Goal: Information Seeking & Learning: Learn about a topic

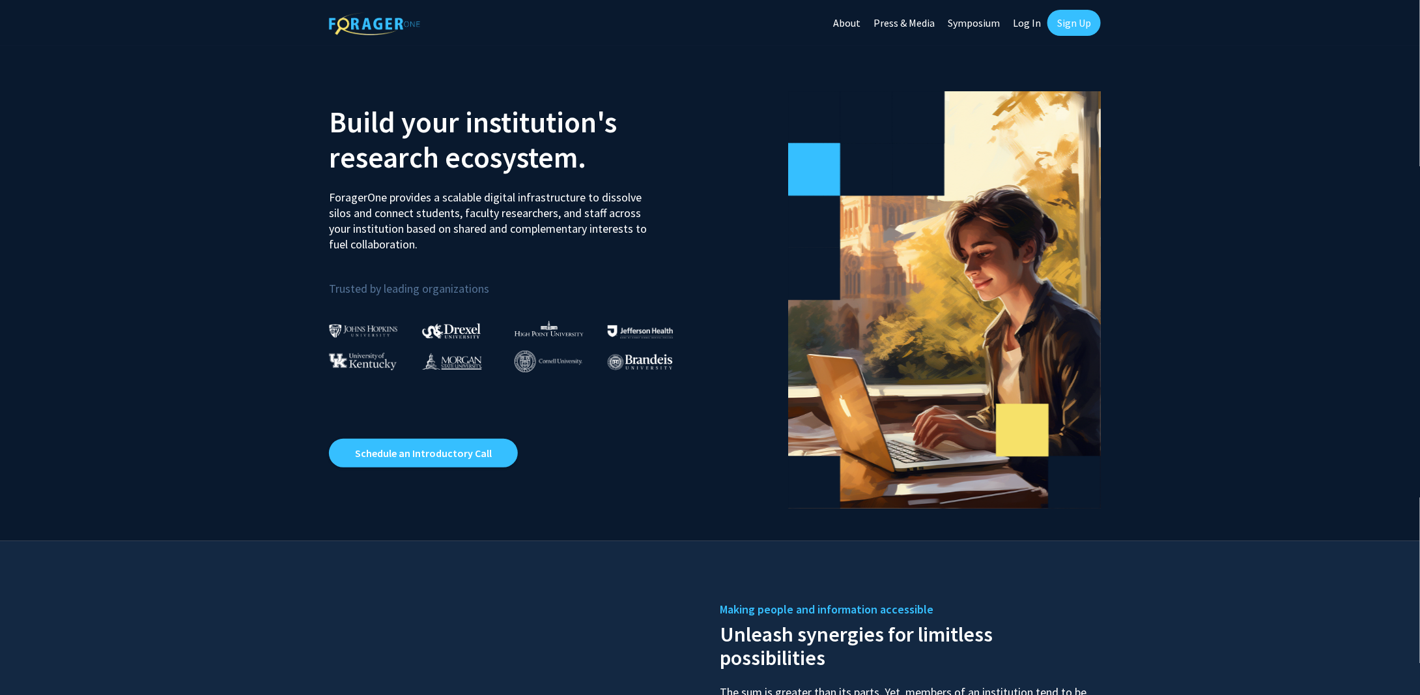
click at [1030, 22] on link "Log In" at bounding box center [1027, 23] width 41 height 46
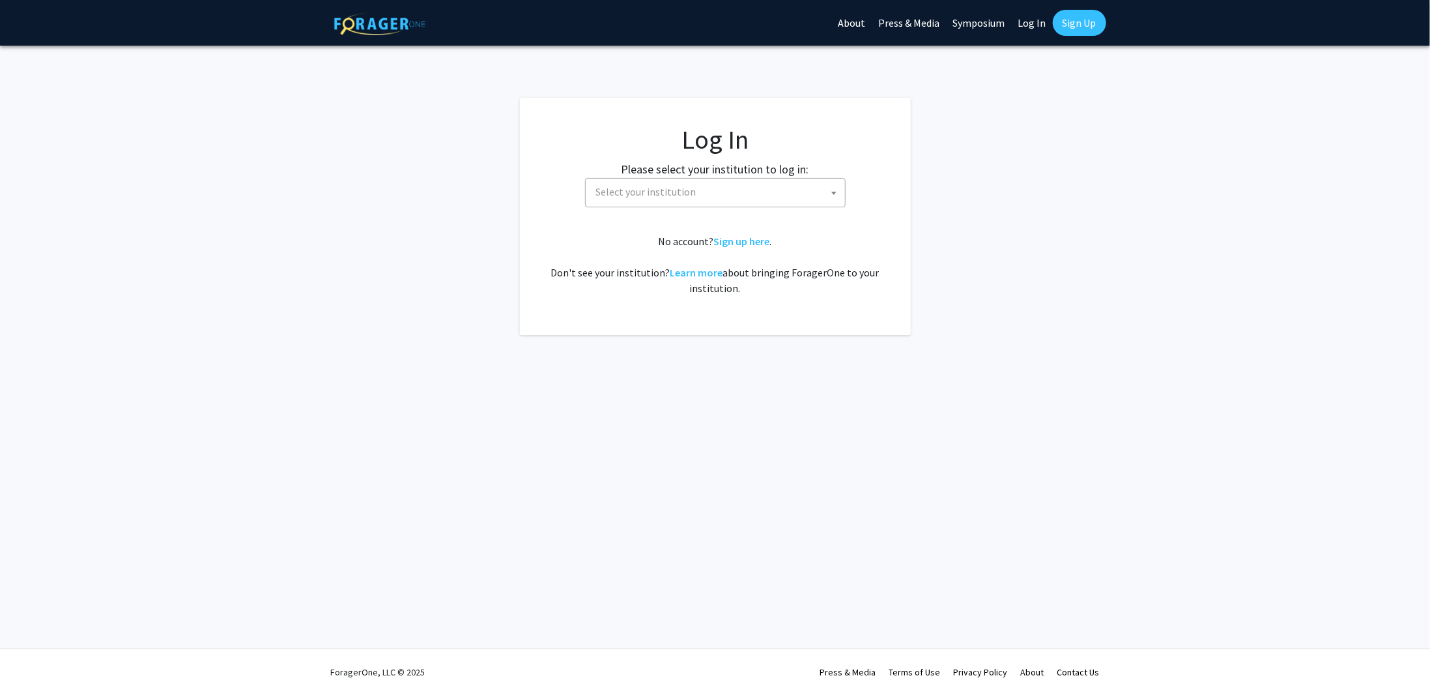
click at [670, 195] on span "Select your institution" at bounding box center [646, 191] width 100 height 13
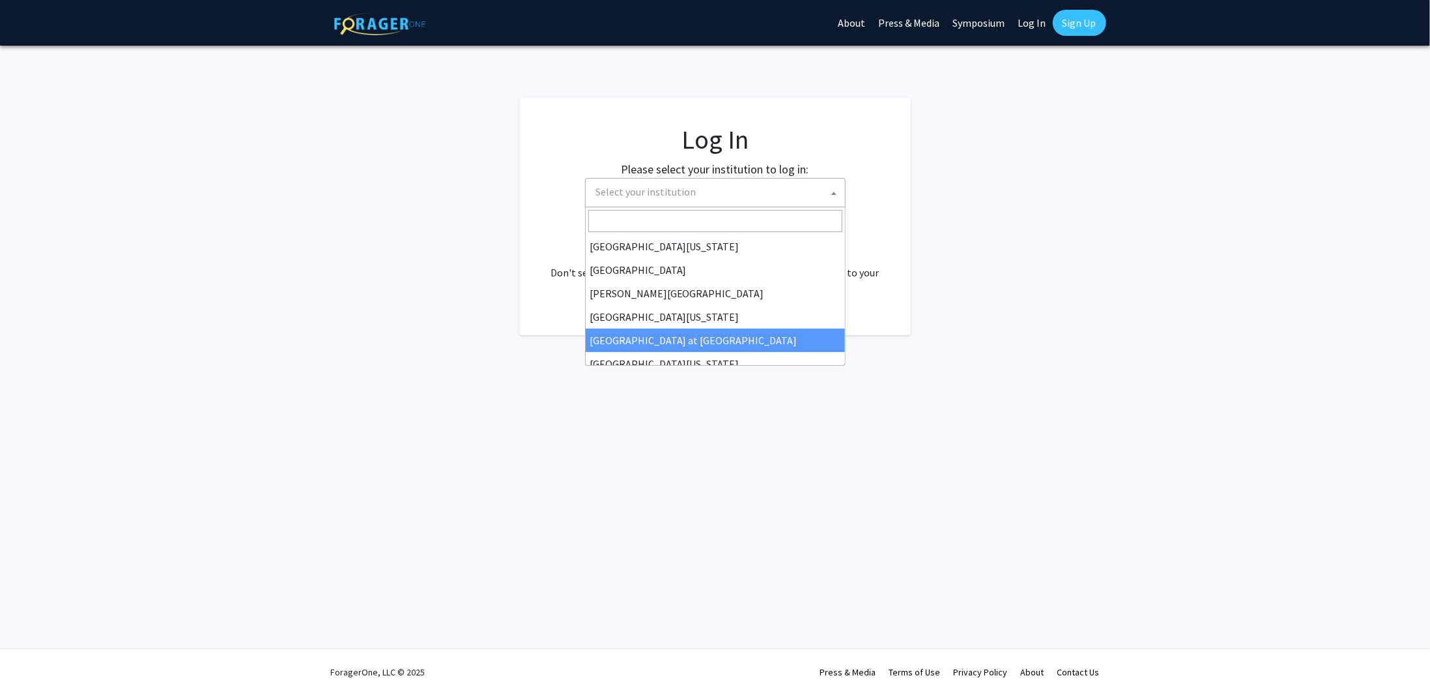
scroll to position [456, 0]
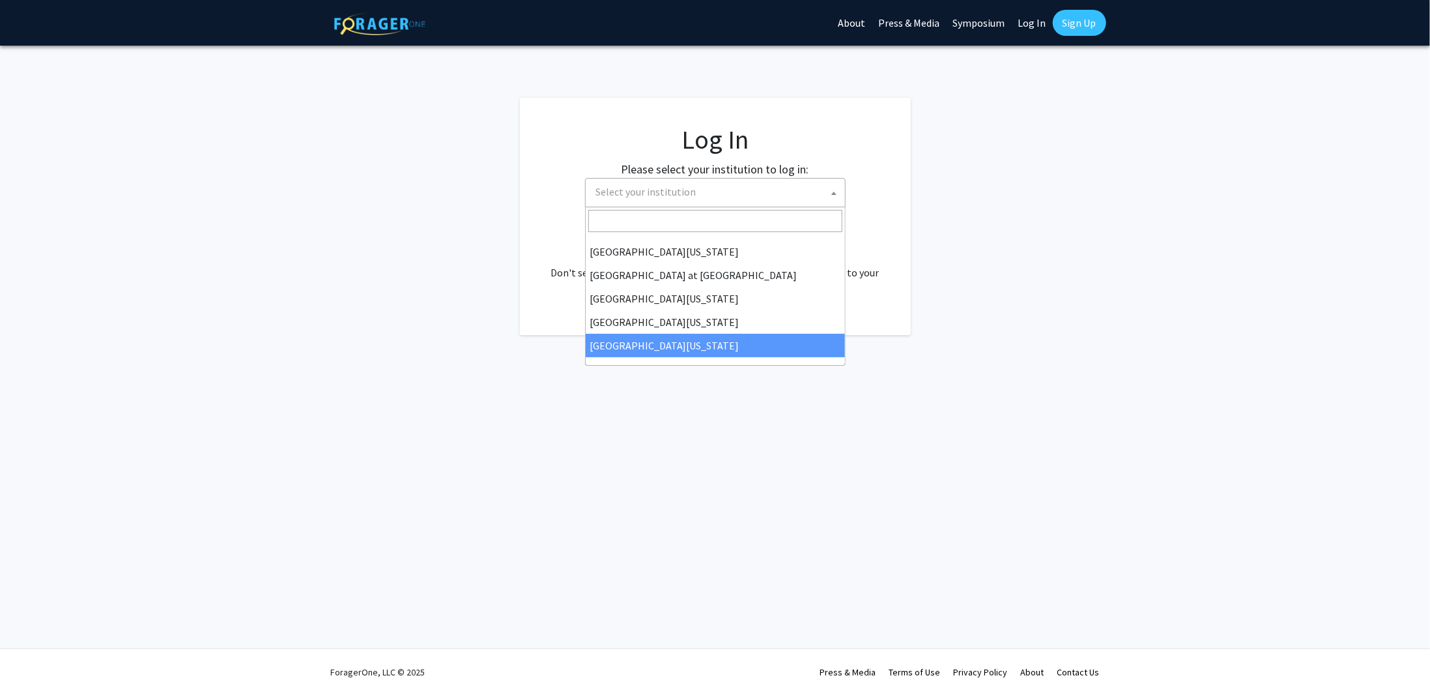
select select "33"
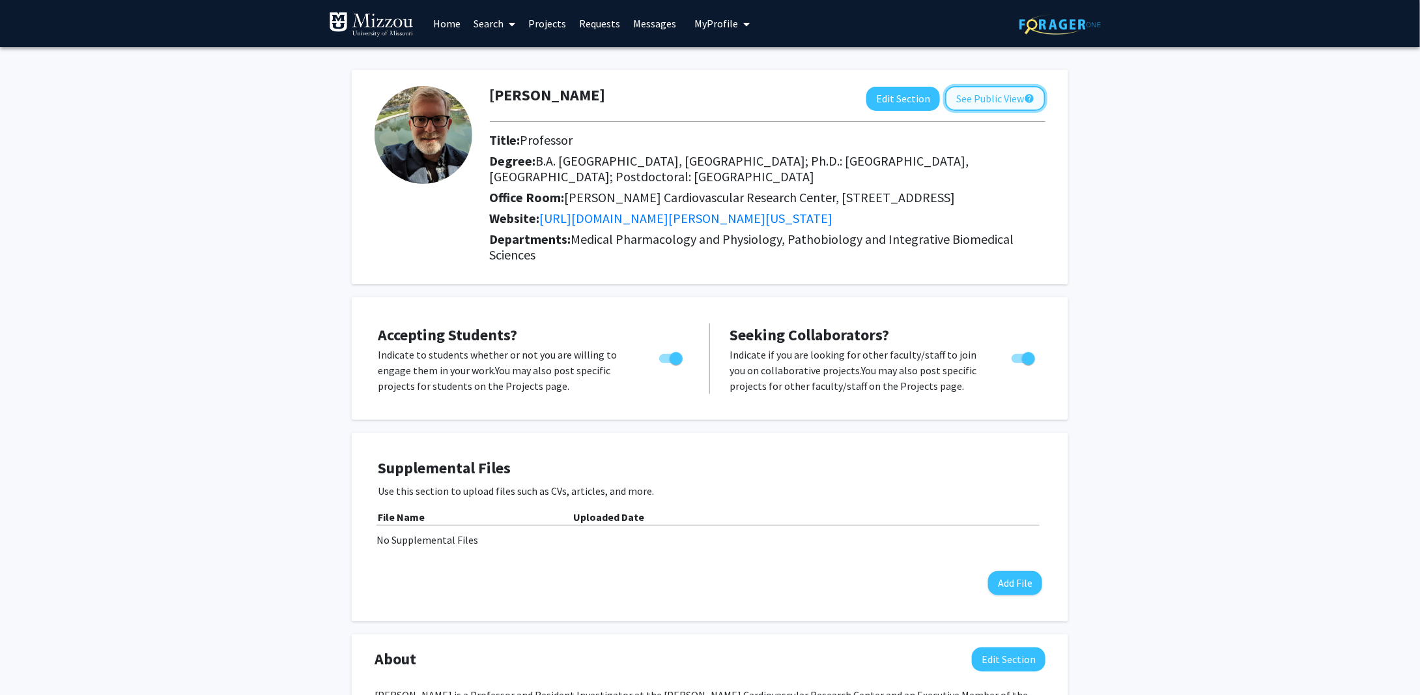
click at [963, 98] on button "See Public View help" at bounding box center [995, 98] width 100 height 25
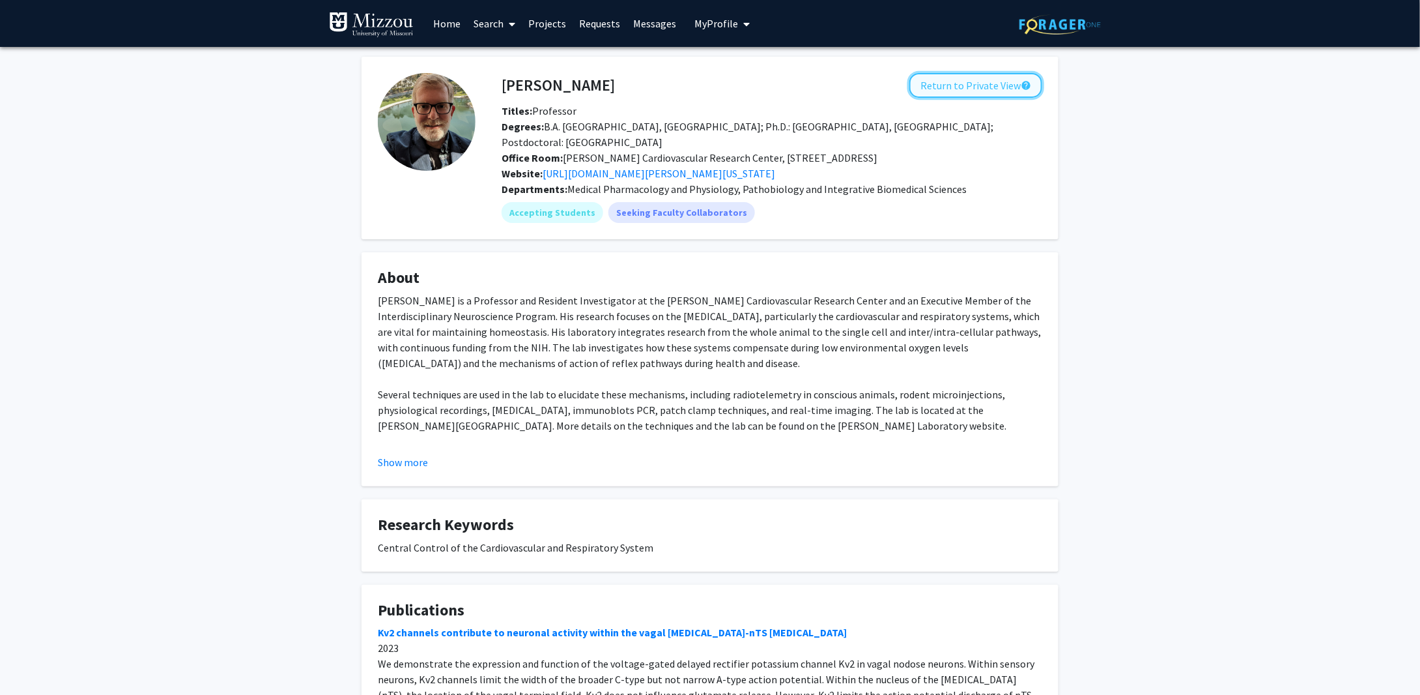
click at [1001, 89] on button "Return to Private View help" at bounding box center [976, 85] width 133 height 25
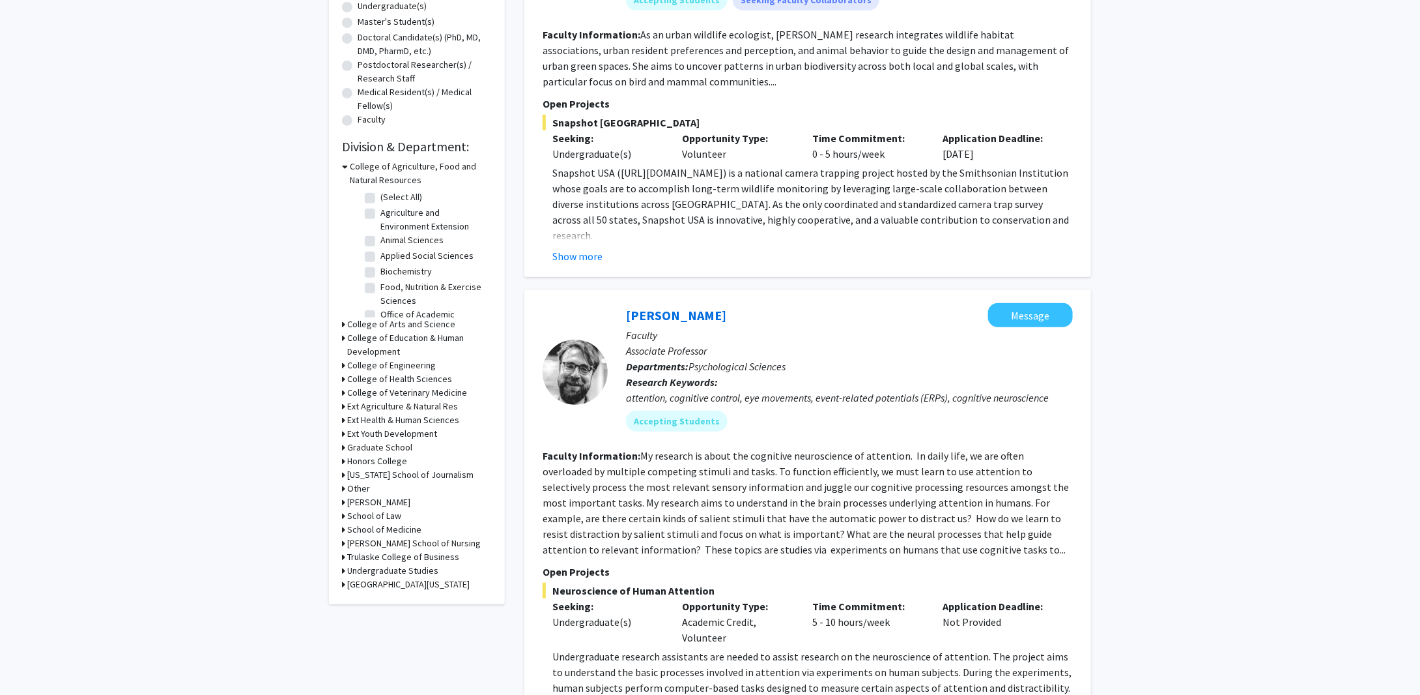
scroll to position [261, 0]
click at [340, 395] on div "Refine By Collaboration Status: Collaboration Status All Faculty/Staff Collabor…" at bounding box center [417, 207] width 176 height 797
click at [395, 394] on h3 "College of Veterinary Medicine" at bounding box center [407, 395] width 120 height 14
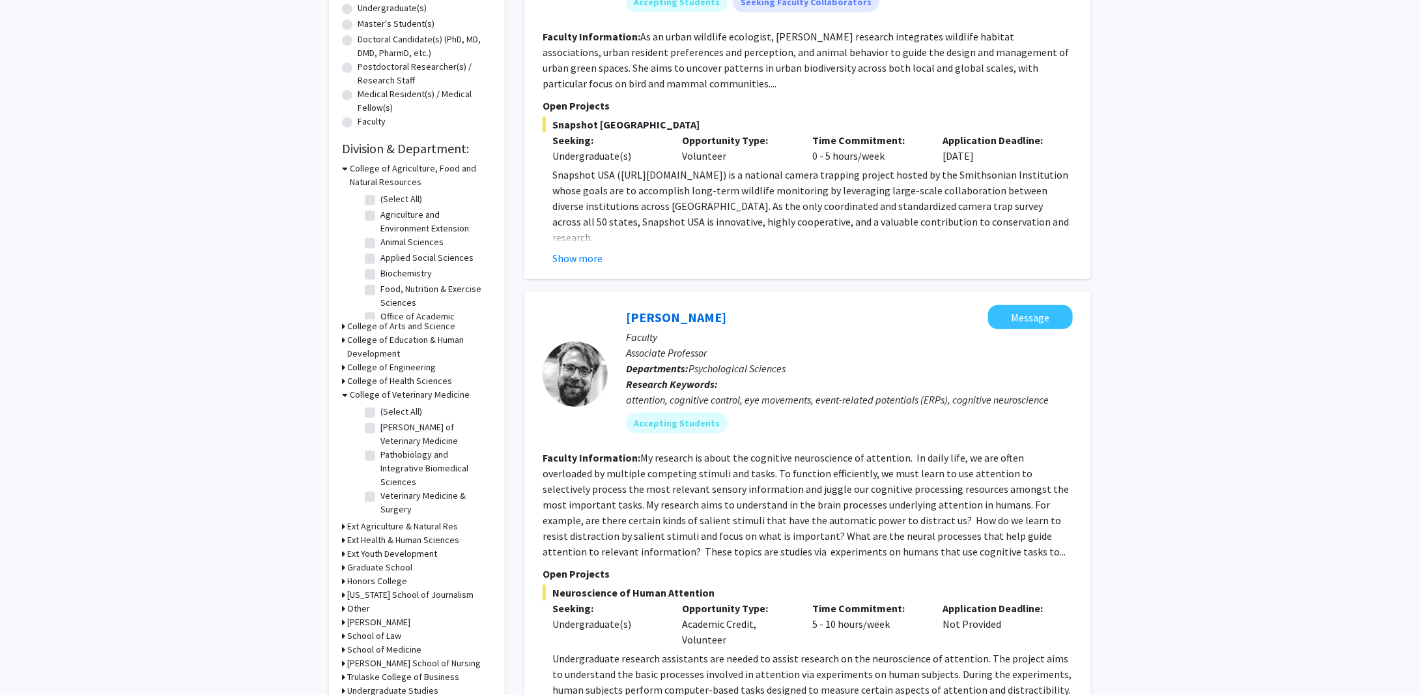
click at [381, 448] on label "Pathobiology and Integrative Biomedical Sciences" at bounding box center [435, 468] width 108 height 41
click at [381, 448] on input "Pathobiology and Integrative Biomedical Sciences" at bounding box center [385, 452] width 8 height 8
checkbox input "true"
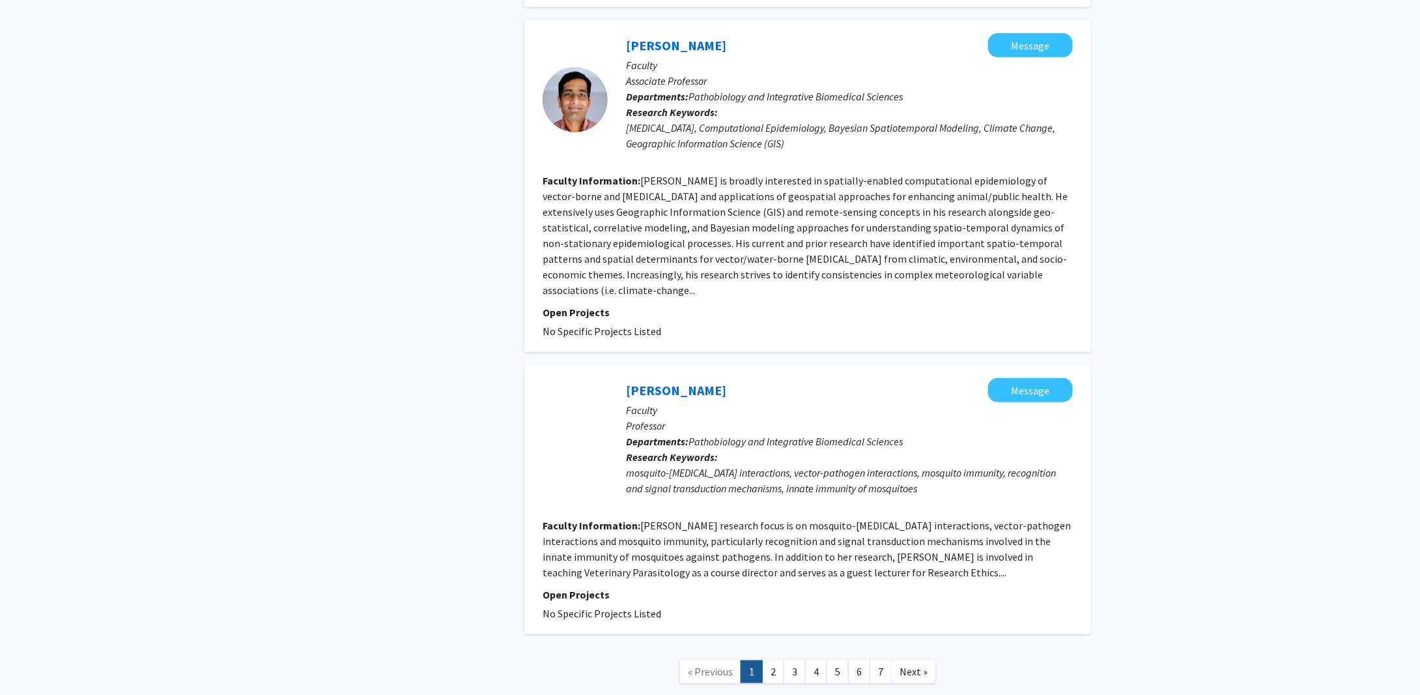
scroll to position [2925, 0]
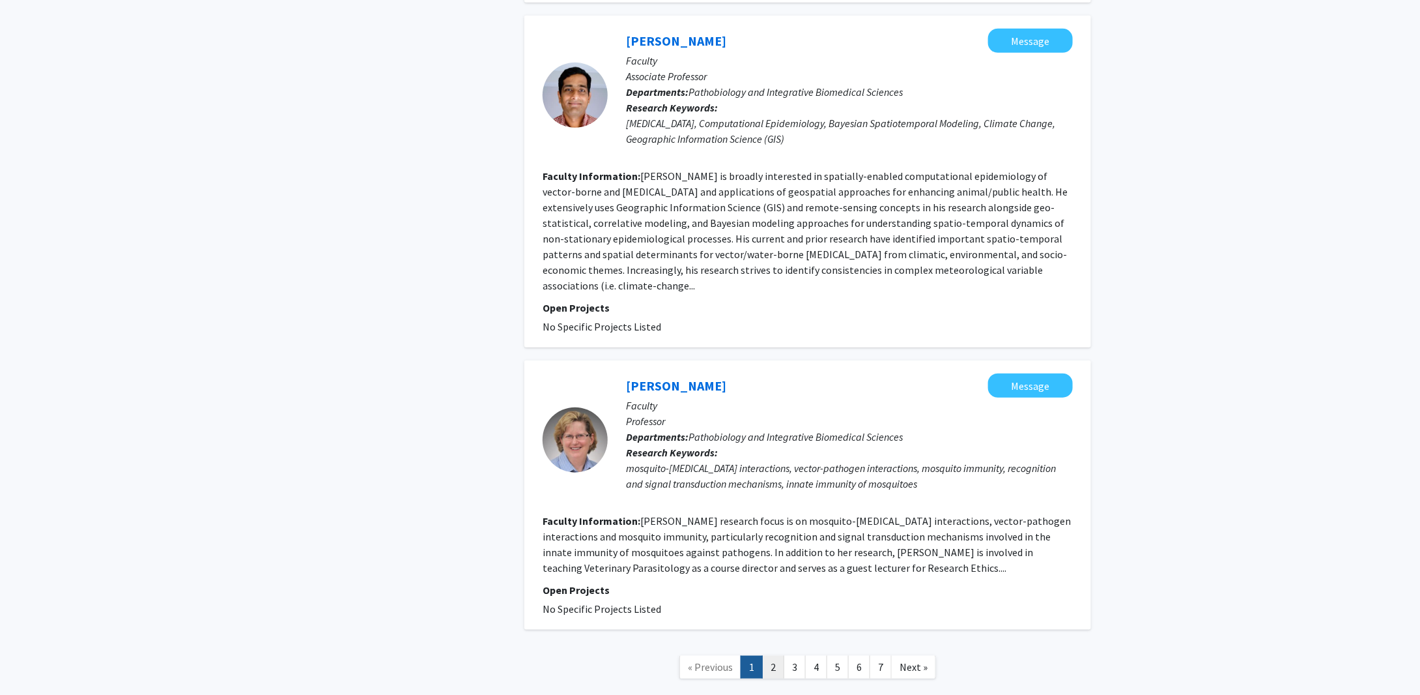
click at [775, 655] on link "2" at bounding box center [773, 666] width 22 height 23
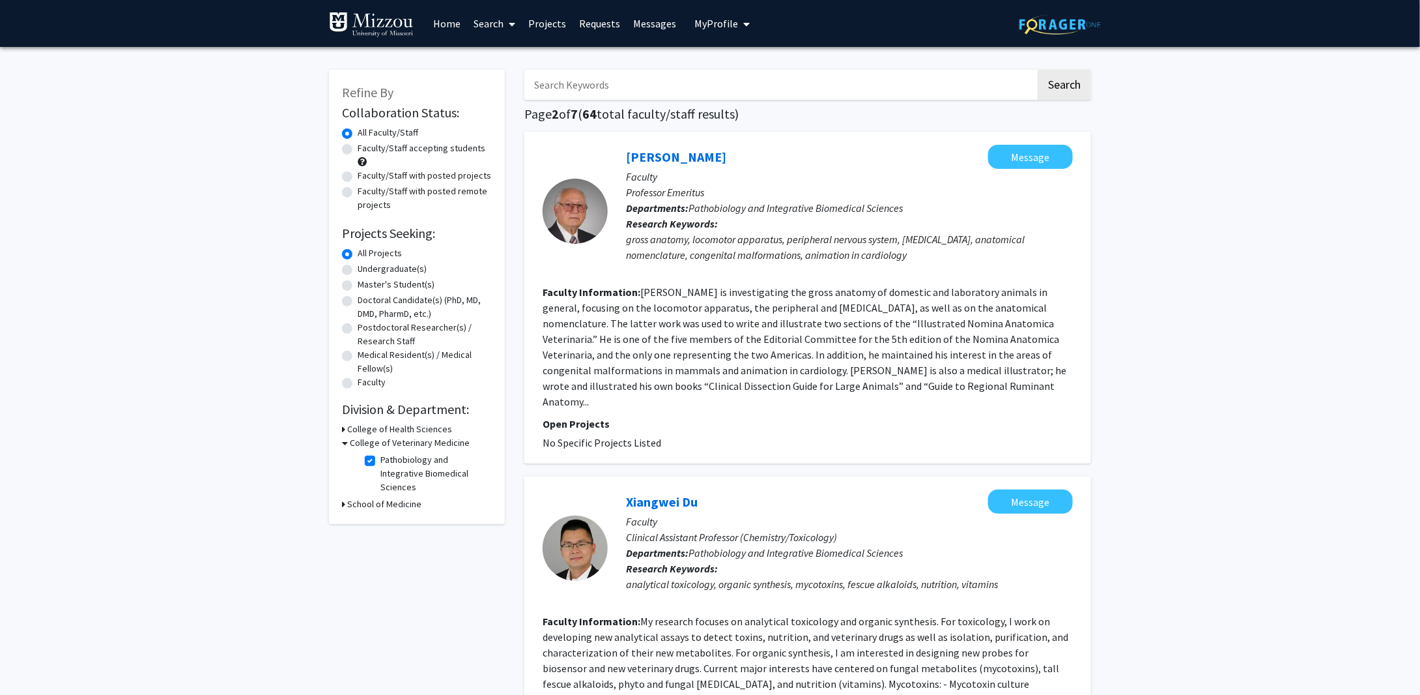
click at [391, 442] on h3 "College of Veterinary Medicine" at bounding box center [410, 443] width 120 height 14
click at [344, 443] on icon at bounding box center [343, 443] width 3 height 14
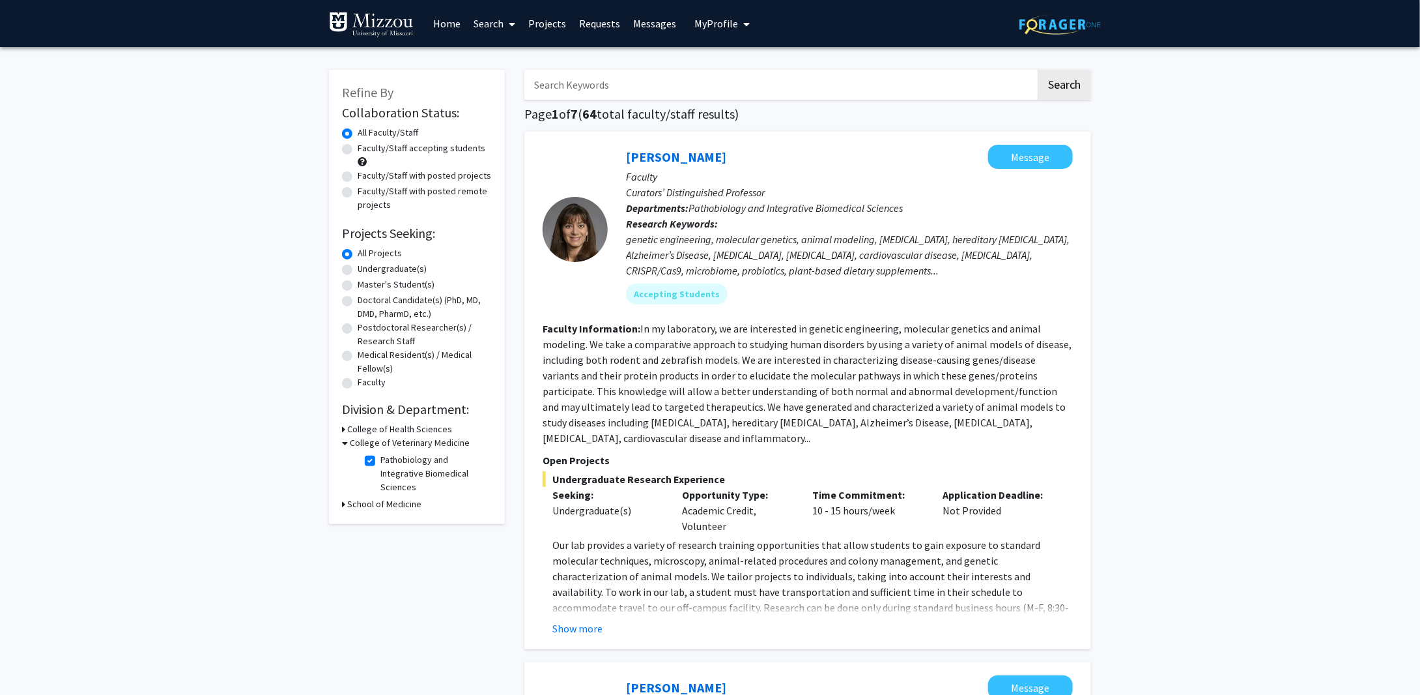
click at [358, 149] on label "Faculty/Staff accepting students" at bounding box center [422, 148] width 128 height 14
click at [358, 149] on input "Faculty/Staff accepting students" at bounding box center [362, 145] width 8 height 8
radio input "true"
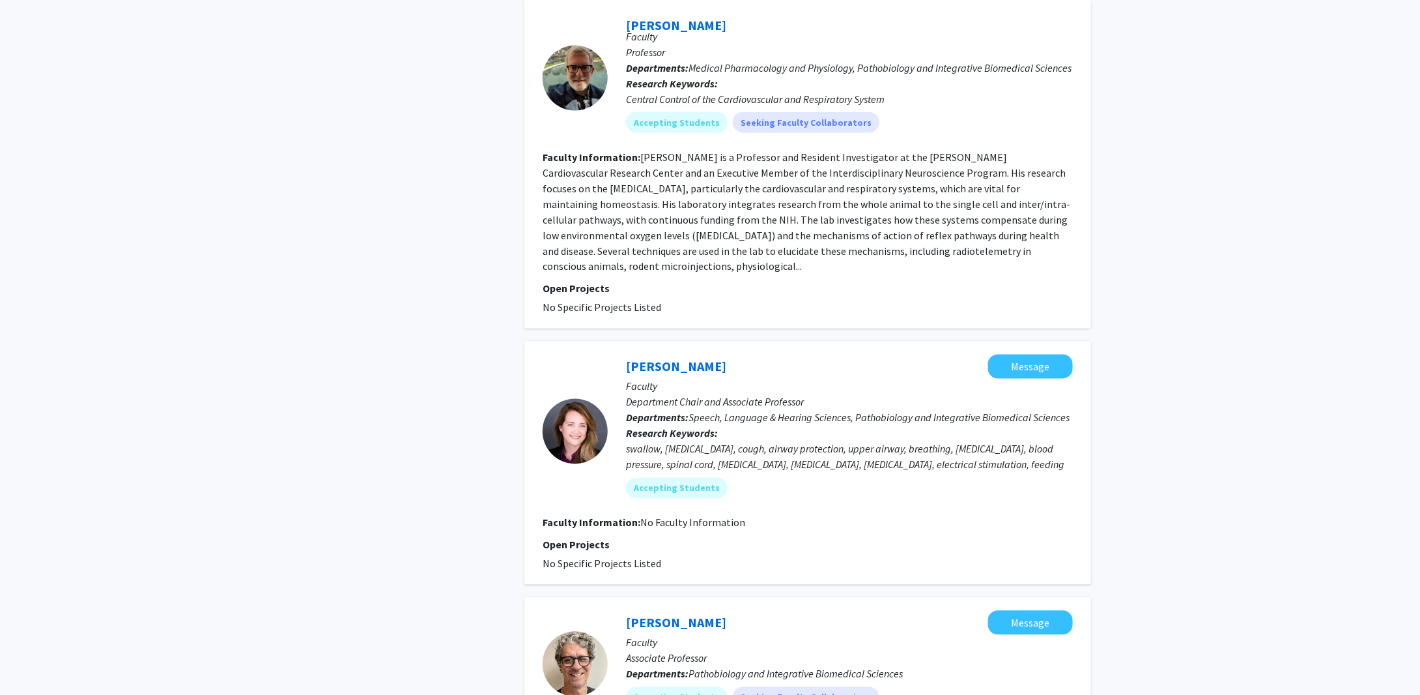
scroll to position [943, 0]
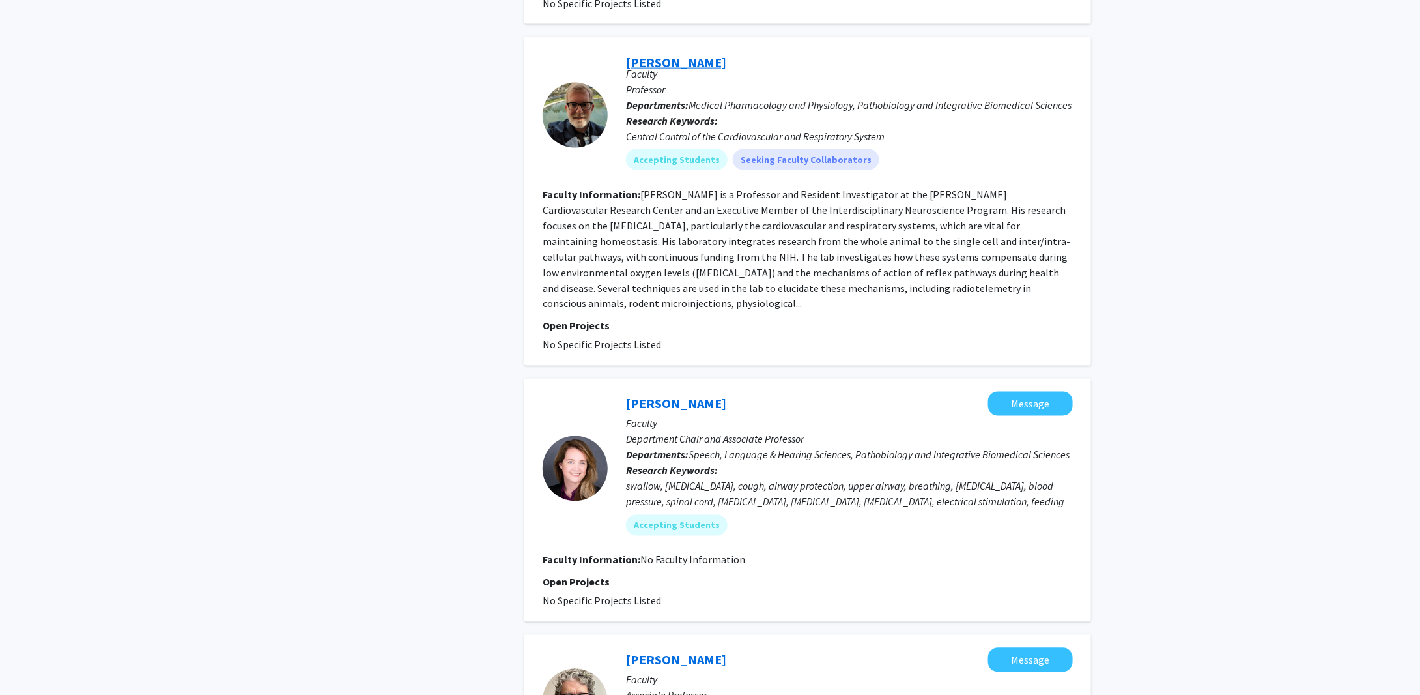
click at [670, 54] on link "[PERSON_NAME]" at bounding box center [676, 62] width 100 height 16
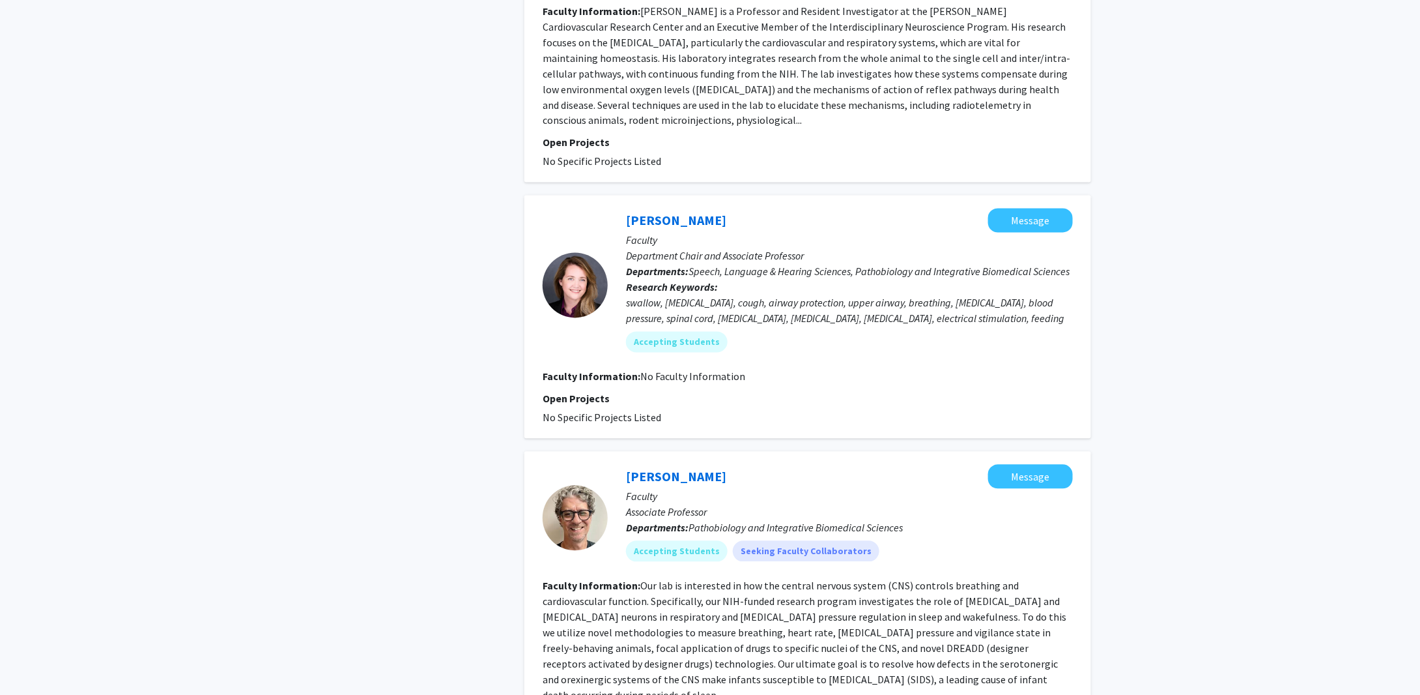
scroll to position [1238, 0]
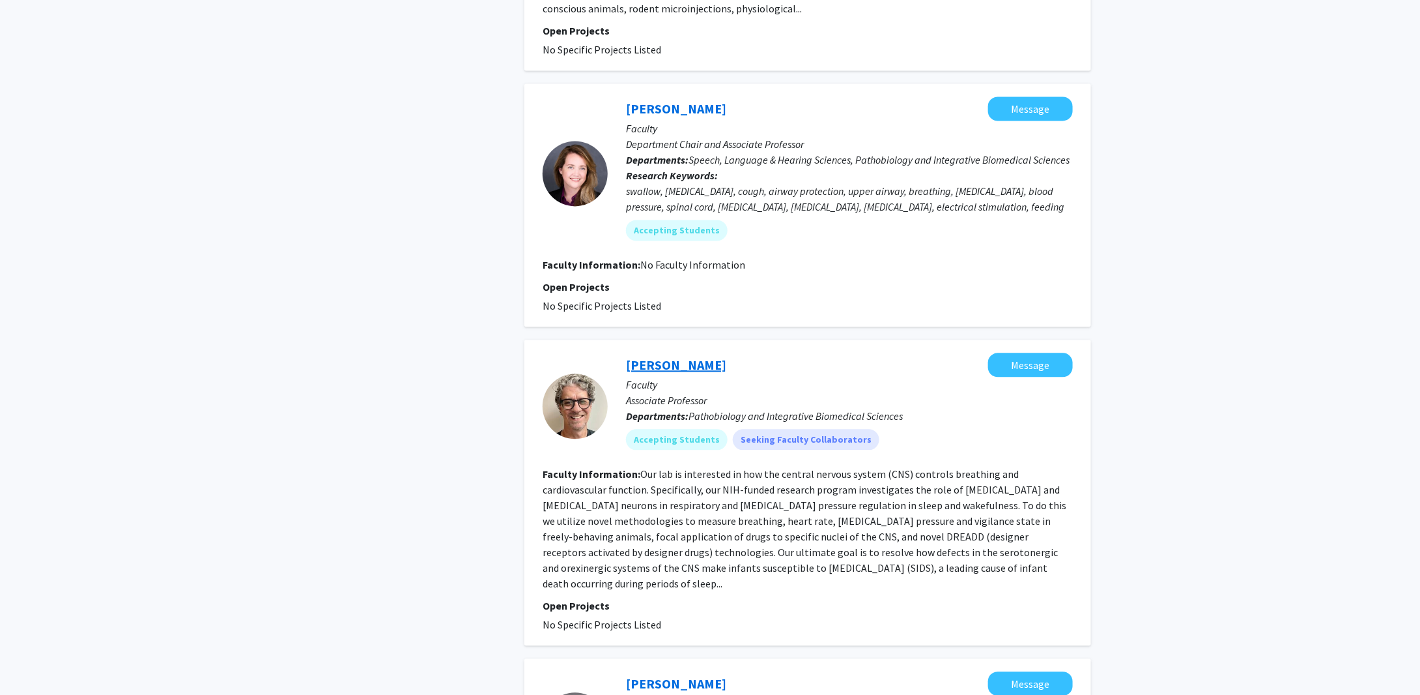
click at [696, 357] on link "Kevin Cummings" at bounding box center [676, 365] width 100 height 16
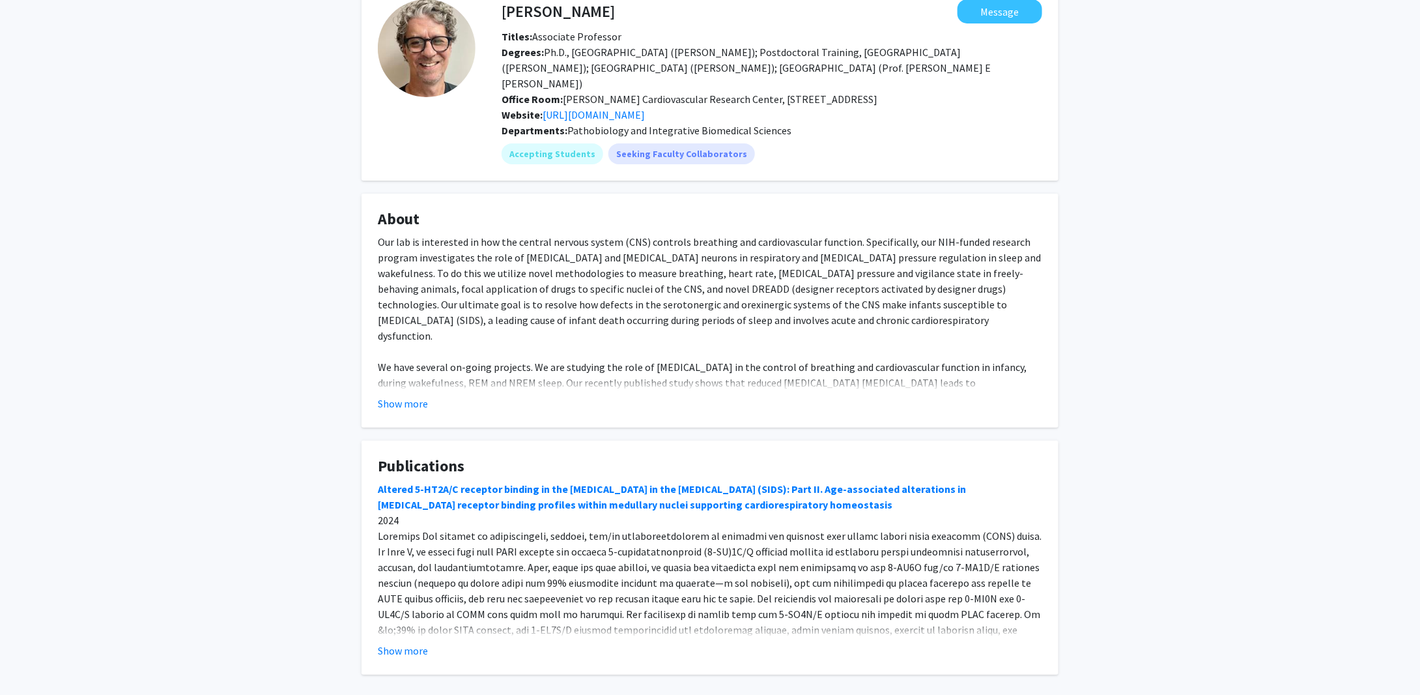
scroll to position [119, 0]
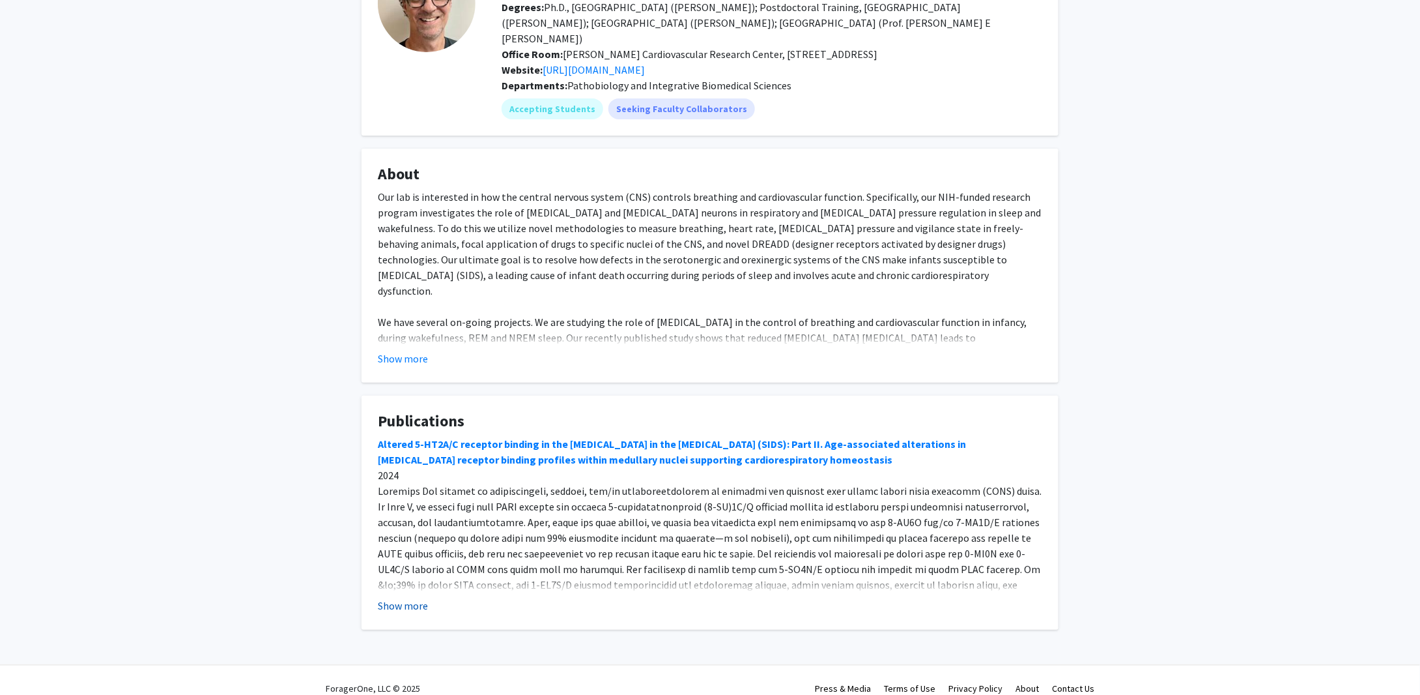
click at [407, 597] on button "Show more" at bounding box center [403, 605] width 50 height 16
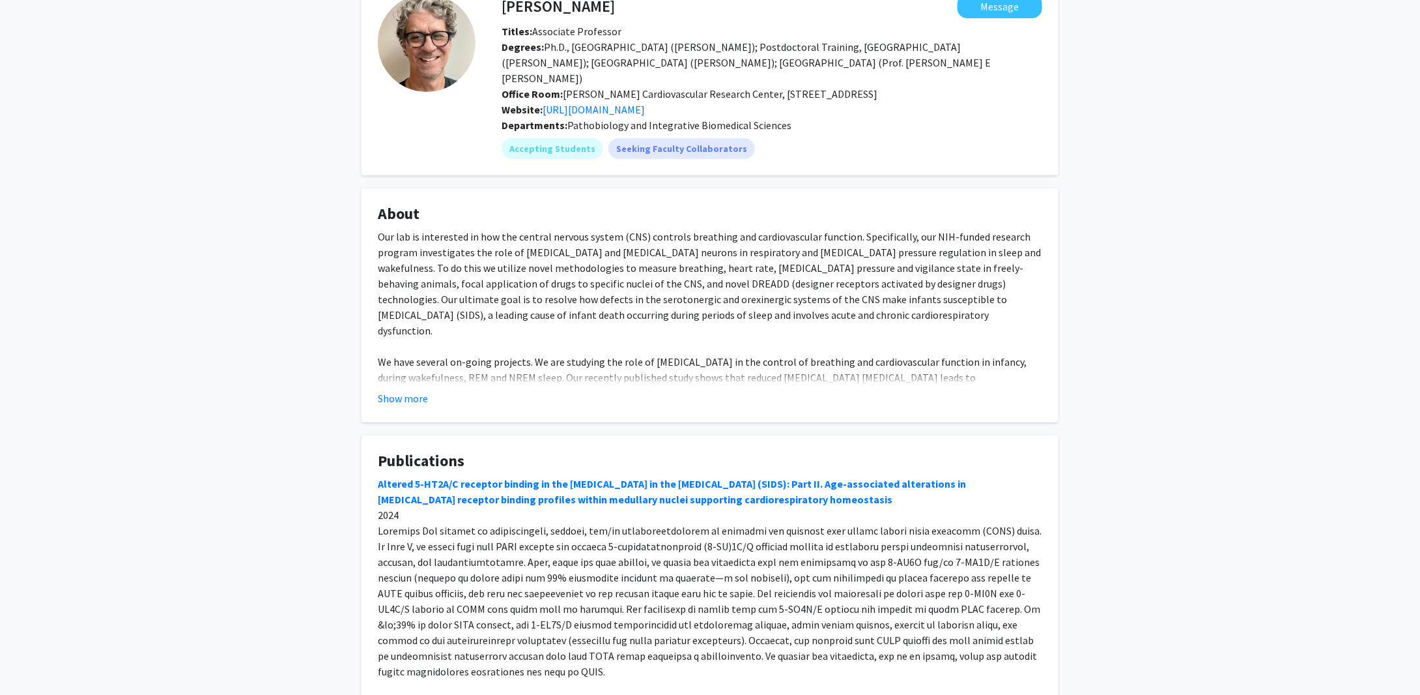
scroll to position [0, 0]
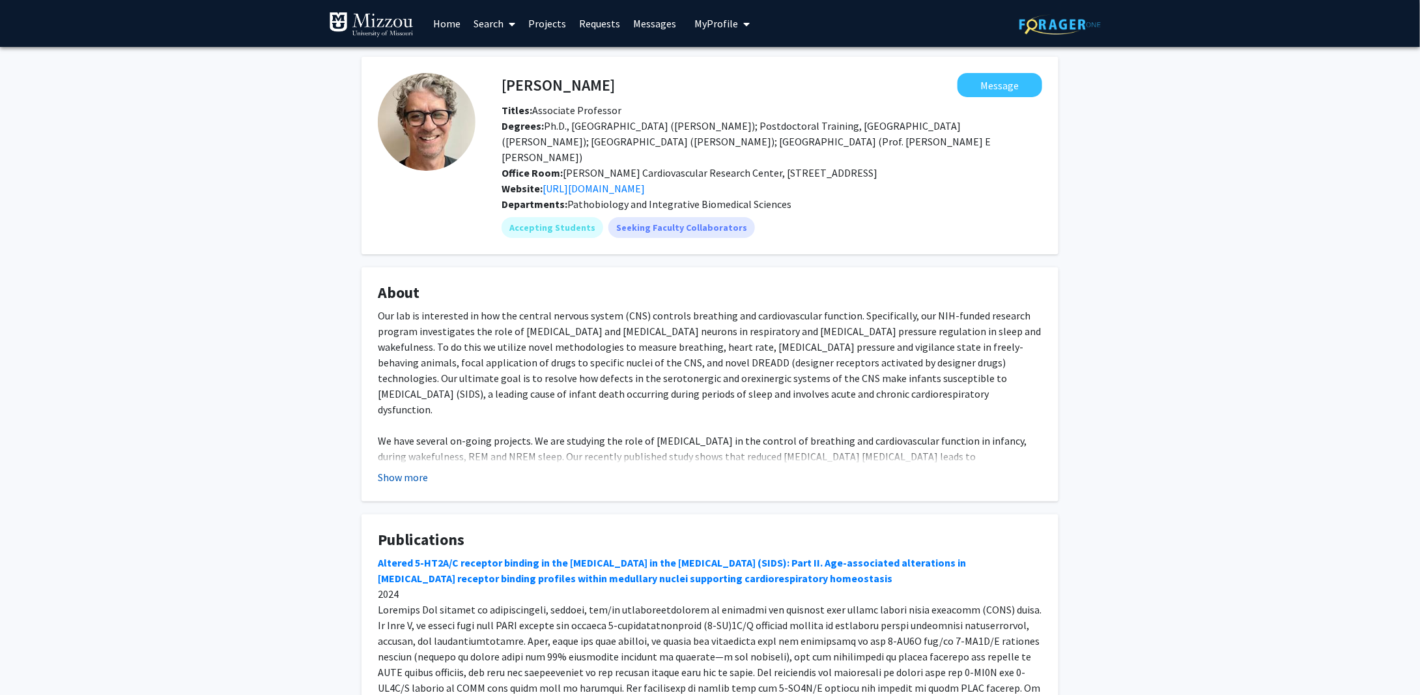
click at [405, 469] on button "Show more" at bounding box center [403, 477] width 50 height 16
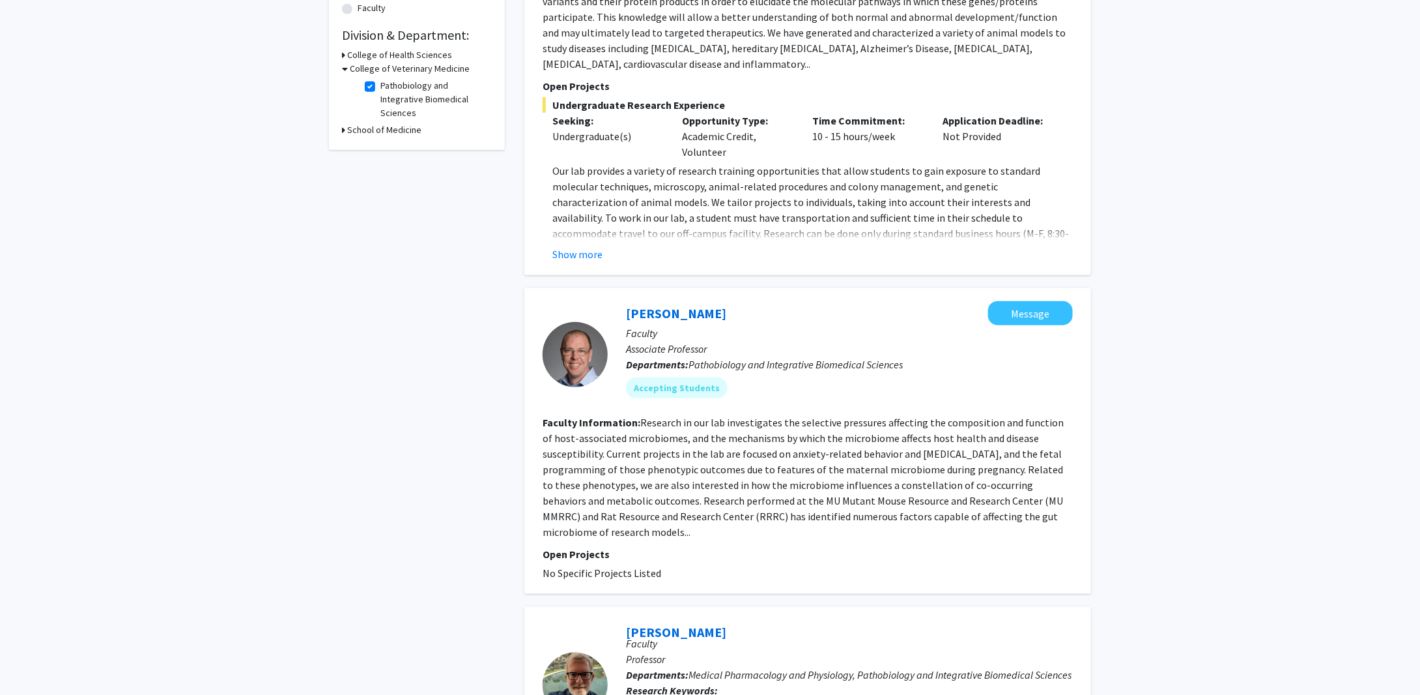
scroll to position [391, 0]
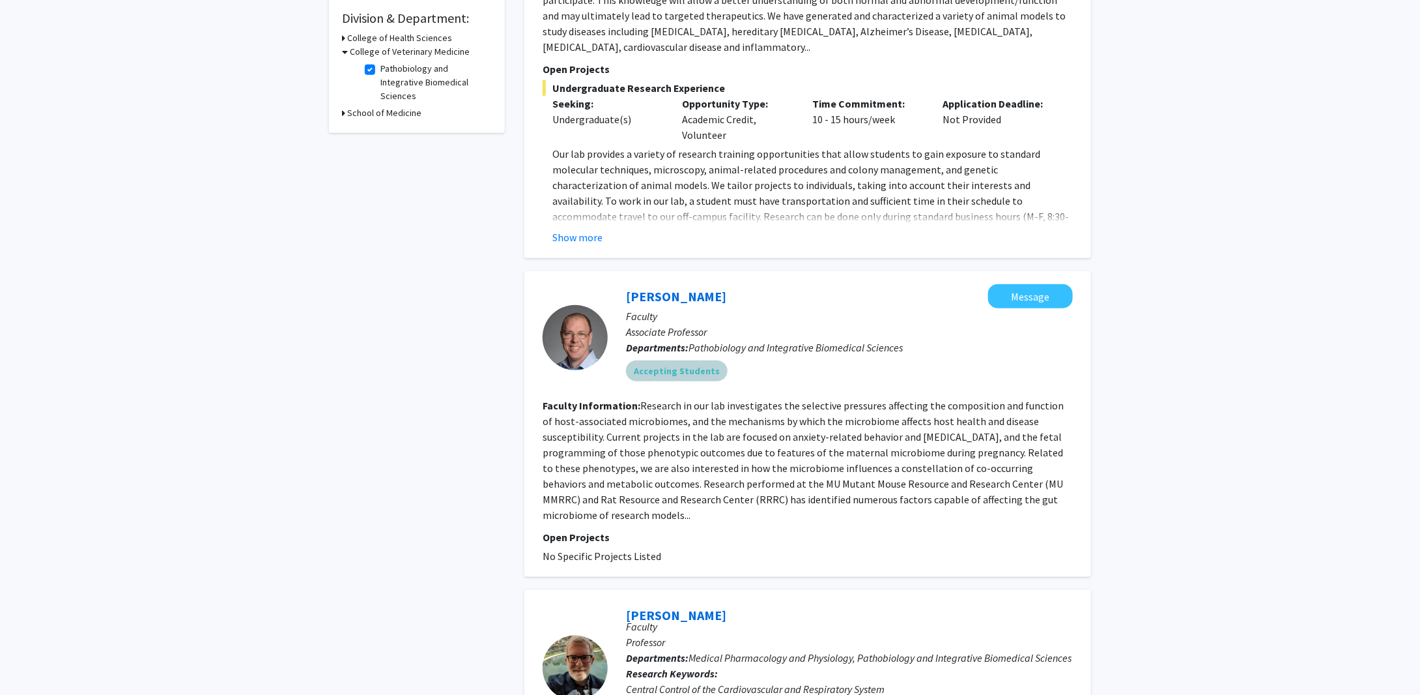
click at [660, 360] on mat-chip "Accepting Students" at bounding box center [677, 370] width 102 height 21
click at [665, 288] on link "Aaron Ericsson" at bounding box center [676, 296] width 100 height 16
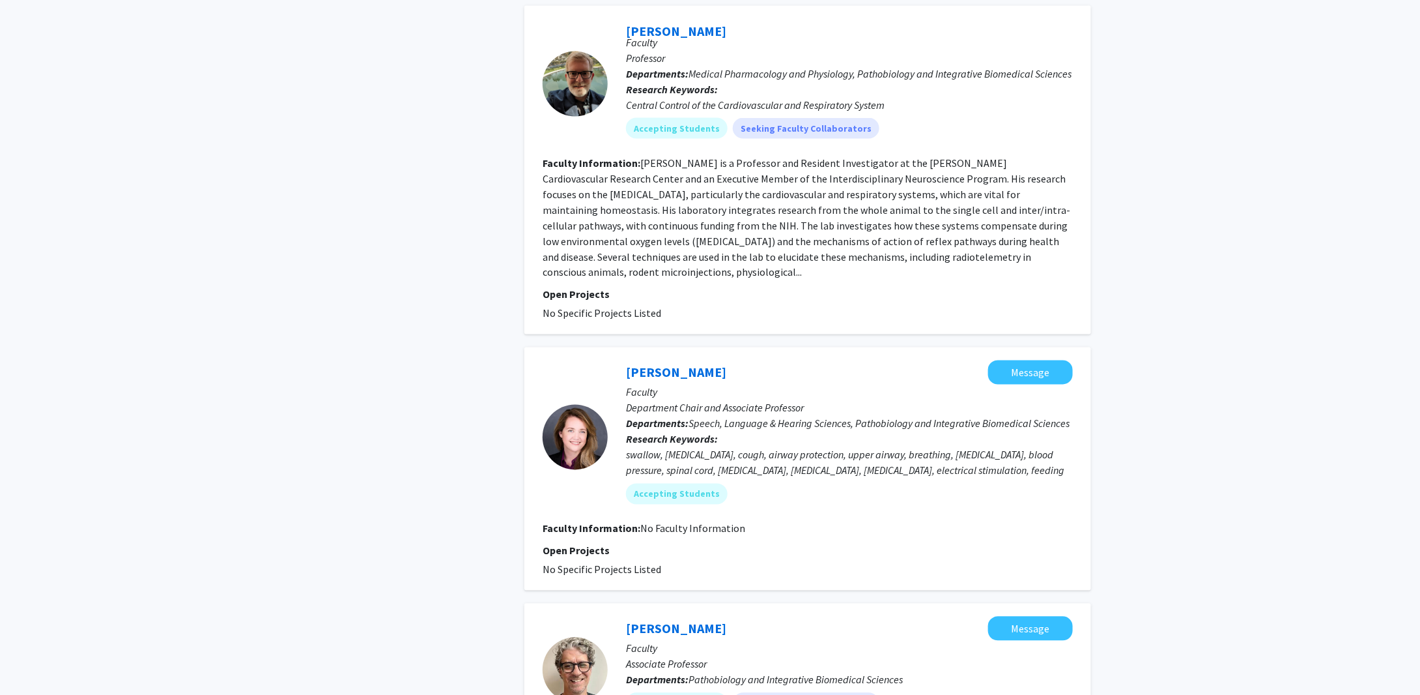
scroll to position [977, 0]
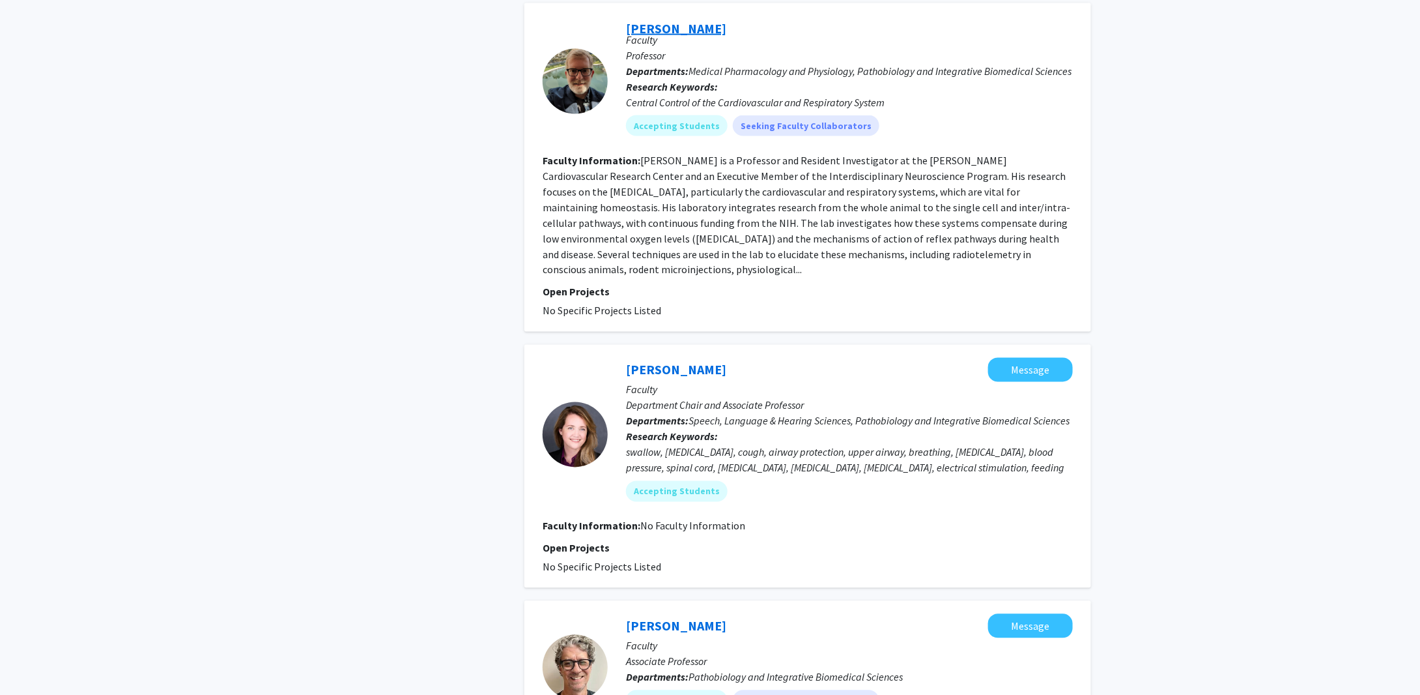
click at [675, 20] on link "[PERSON_NAME]" at bounding box center [676, 28] width 100 height 16
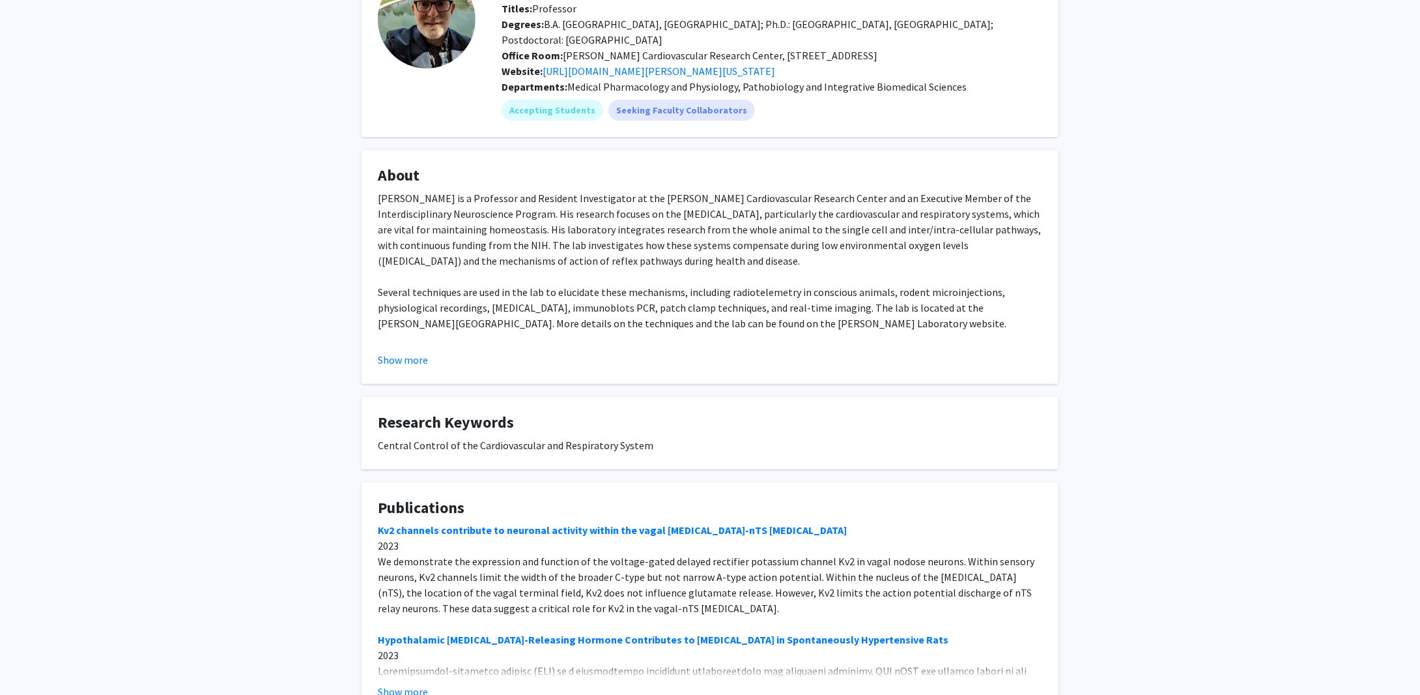
scroll to position [195, 0]
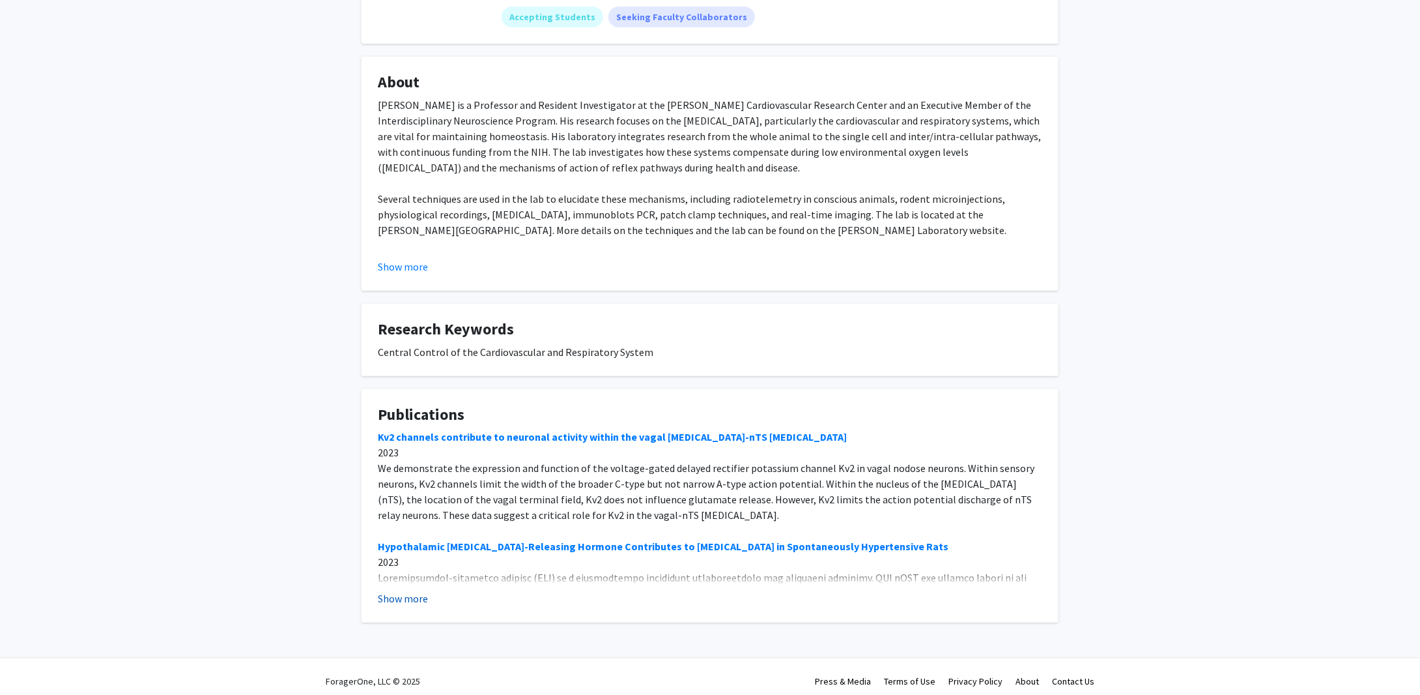
click at [410, 600] on button "Show more" at bounding box center [403, 598] width 50 height 16
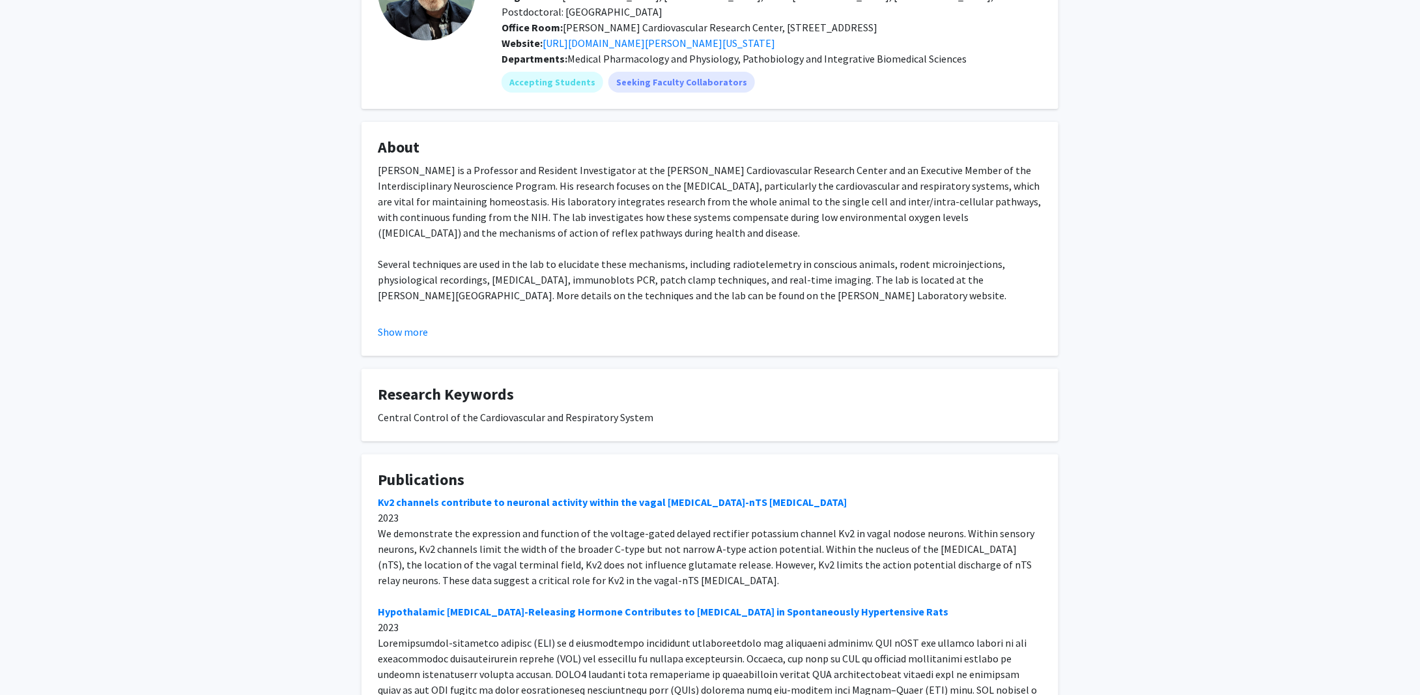
scroll to position [0, 0]
